Goal: Task Accomplishment & Management: Manage account settings

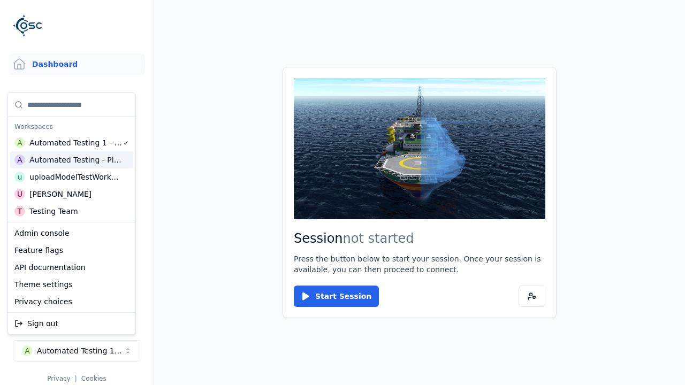
click at [72, 160] on div "Automated Testing - Playwright" at bounding box center [75, 160] width 93 height 11
click at [342, 193] on html "Support Dashboard Assets 3D Models Scenes Datasets Recordings Support Documenta…" at bounding box center [342, 192] width 685 height 385
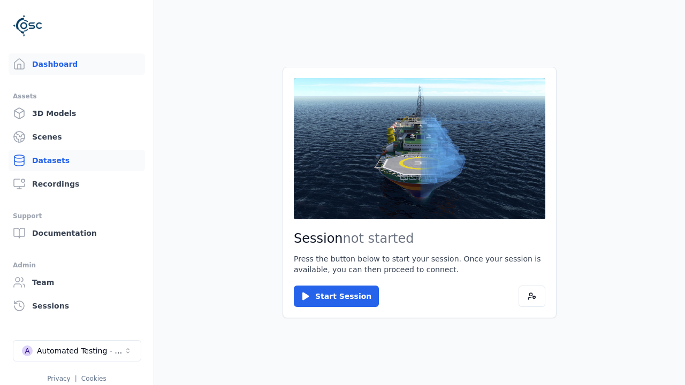
click at [77, 161] on link "Datasets" at bounding box center [77, 160] width 136 height 21
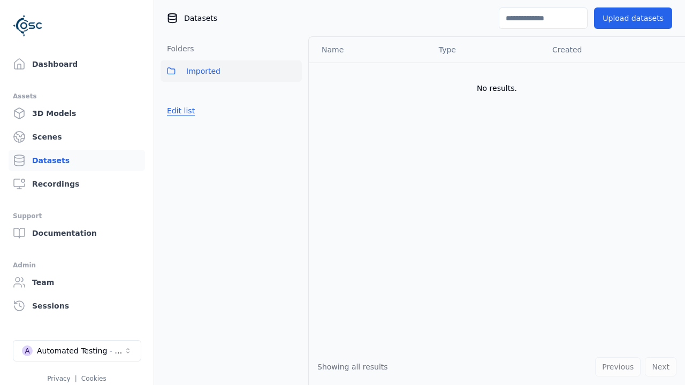
click at [179, 111] on button "Edit list" at bounding box center [181, 110] width 41 height 19
click at [188, 111] on link "Create folder" at bounding box center [191, 110] width 49 height 11
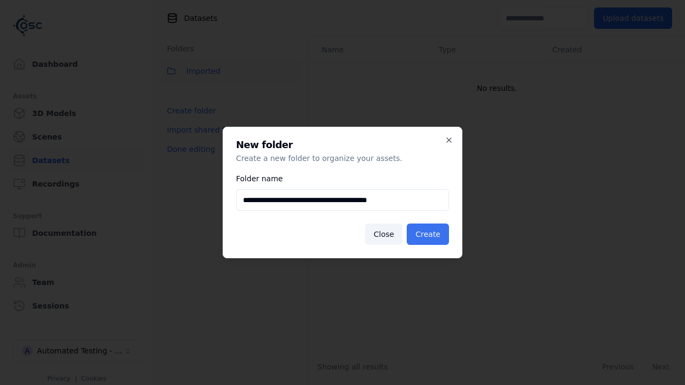
type input "**********"
click at [429, 234] on button "Create" at bounding box center [428, 234] width 42 height 21
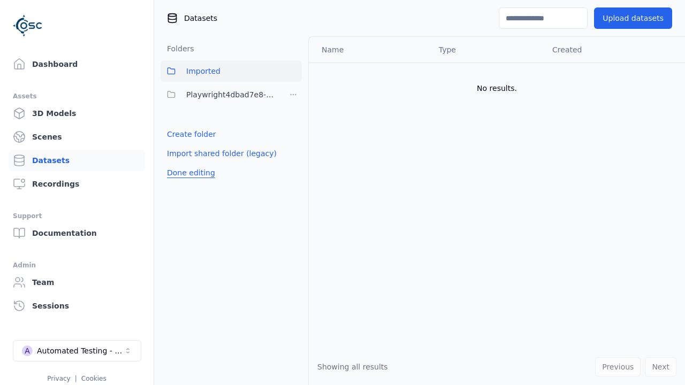
click at [188, 173] on button "Done editing" at bounding box center [191, 172] width 61 height 19
click at [179, 134] on button "Edit list" at bounding box center [181, 134] width 41 height 19
click at [293, 95] on html "Support Dashboard Assets 3D Models Scenes Datasets Recordings Support Documenta…" at bounding box center [342, 192] width 685 height 385
click at [293, 151] on div "Rename" at bounding box center [297, 150] width 72 height 17
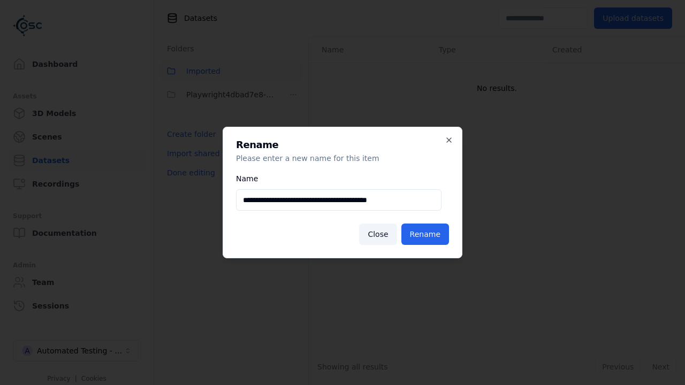
click at [339, 200] on input "**********" at bounding box center [338, 199] width 205 height 21
type input "**********"
click at [426, 234] on button "Rename" at bounding box center [425, 234] width 48 height 21
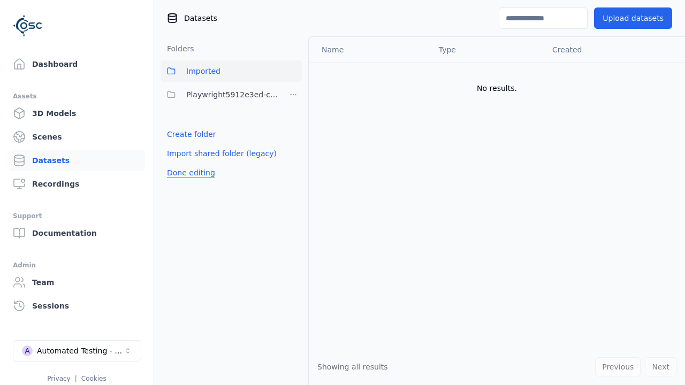
click at [188, 173] on button "Done editing" at bounding box center [191, 172] width 61 height 19
click at [179, 134] on button "Edit list" at bounding box center [181, 134] width 41 height 19
click at [293, 95] on html "Support Dashboard Assets 3D Models Scenes Datasets Recordings Support Documenta…" at bounding box center [342, 192] width 685 height 385
